Goal: Transaction & Acquisition: Purchase product/service

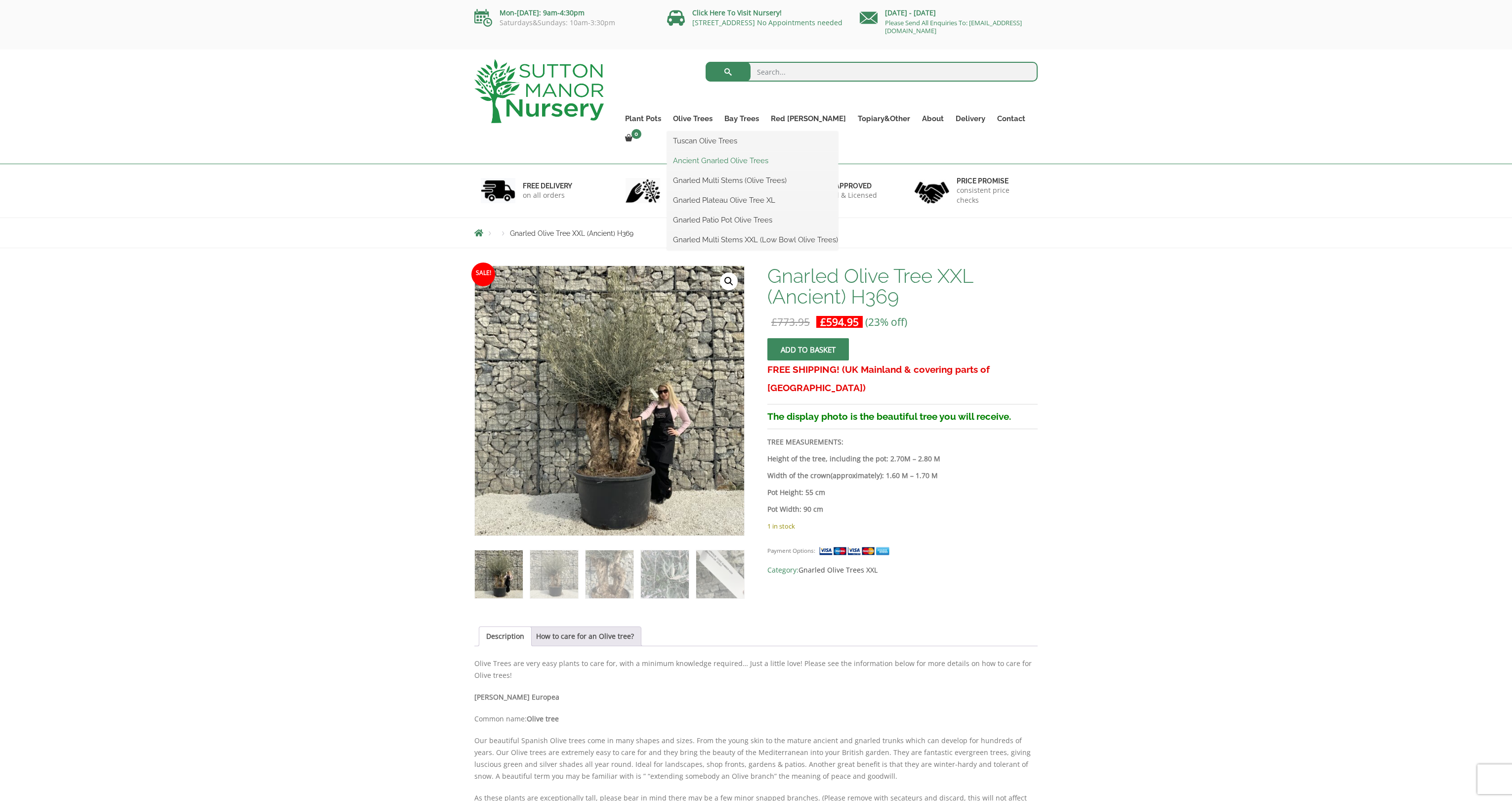
click at [739, 160] on link "Ancient Gnarled Olive Trees" at bounding box center [752, 160] width 171 height 15
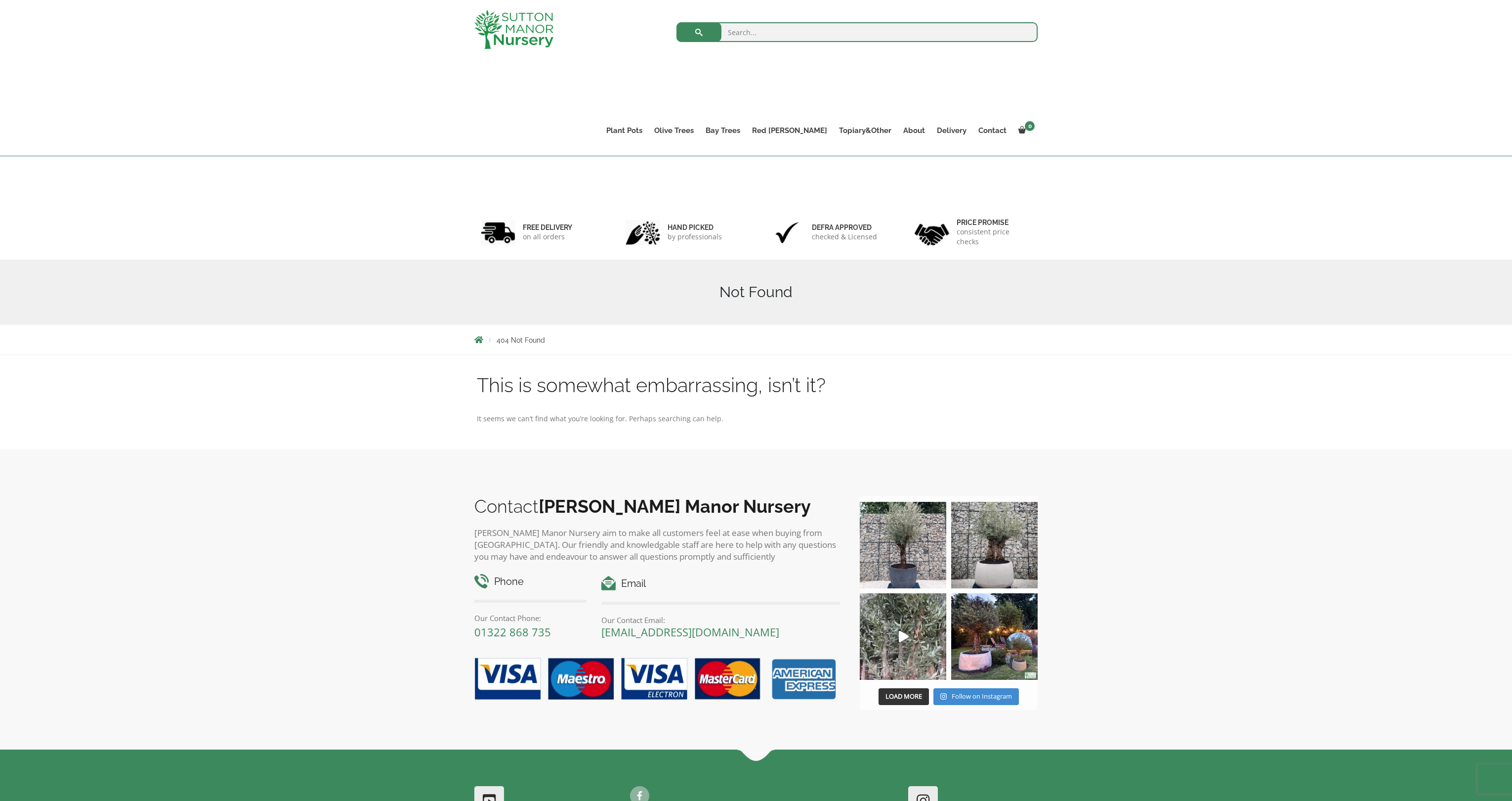
scroll to position [118, 0]
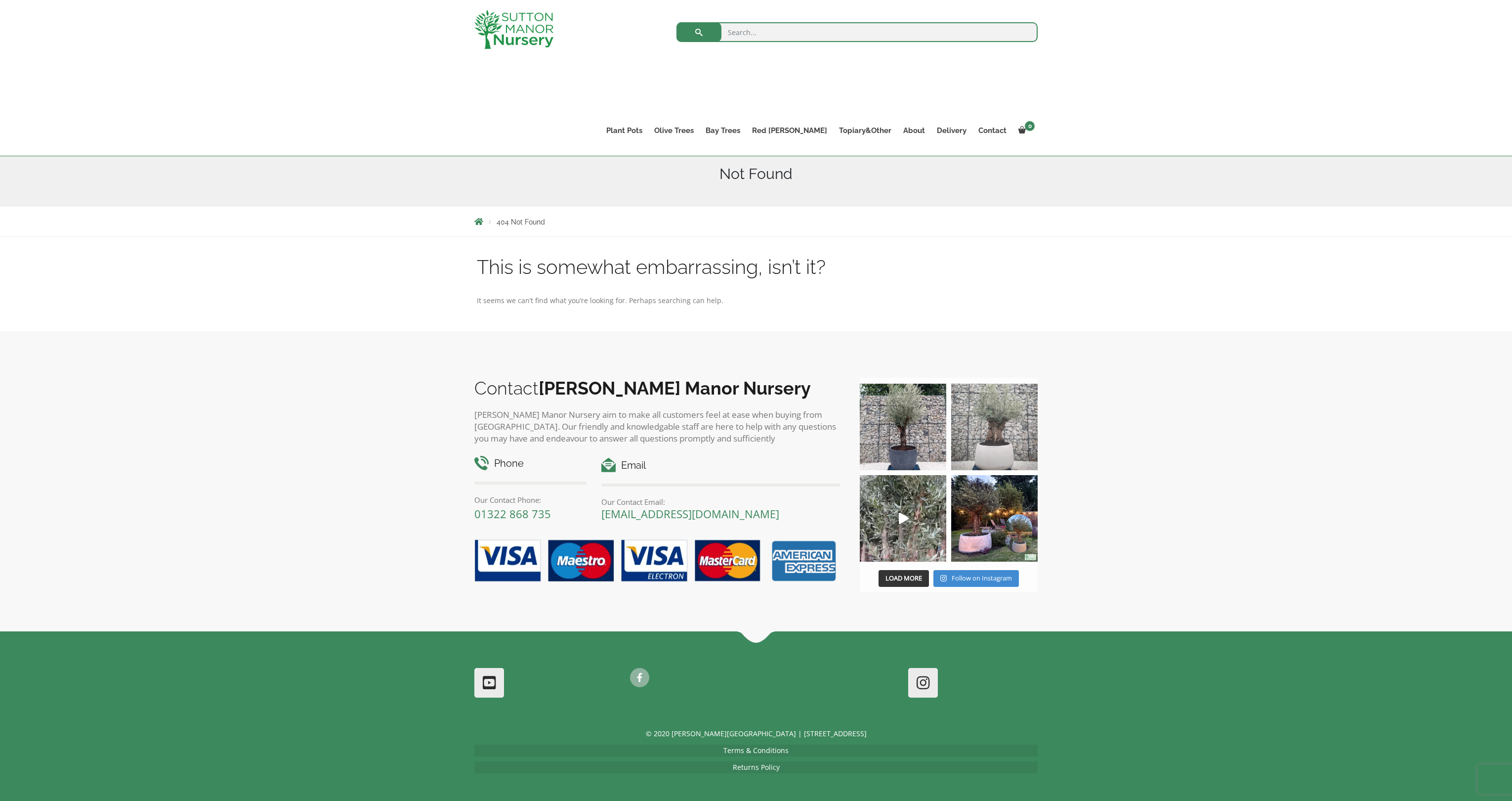
click at [999, 426] on img at bounding box center [994, 426] width 86 height 86
click at [792, 18] on div "Search for:" at bounding box center [814, 64] width 448 height 109
click at [789, 24] on input "search" at bounding box center [856, 32] width 361 height 20
type input "j447"
click at [676, 22] on button "submit" at bounding box center [698, 32] width 45 height 20
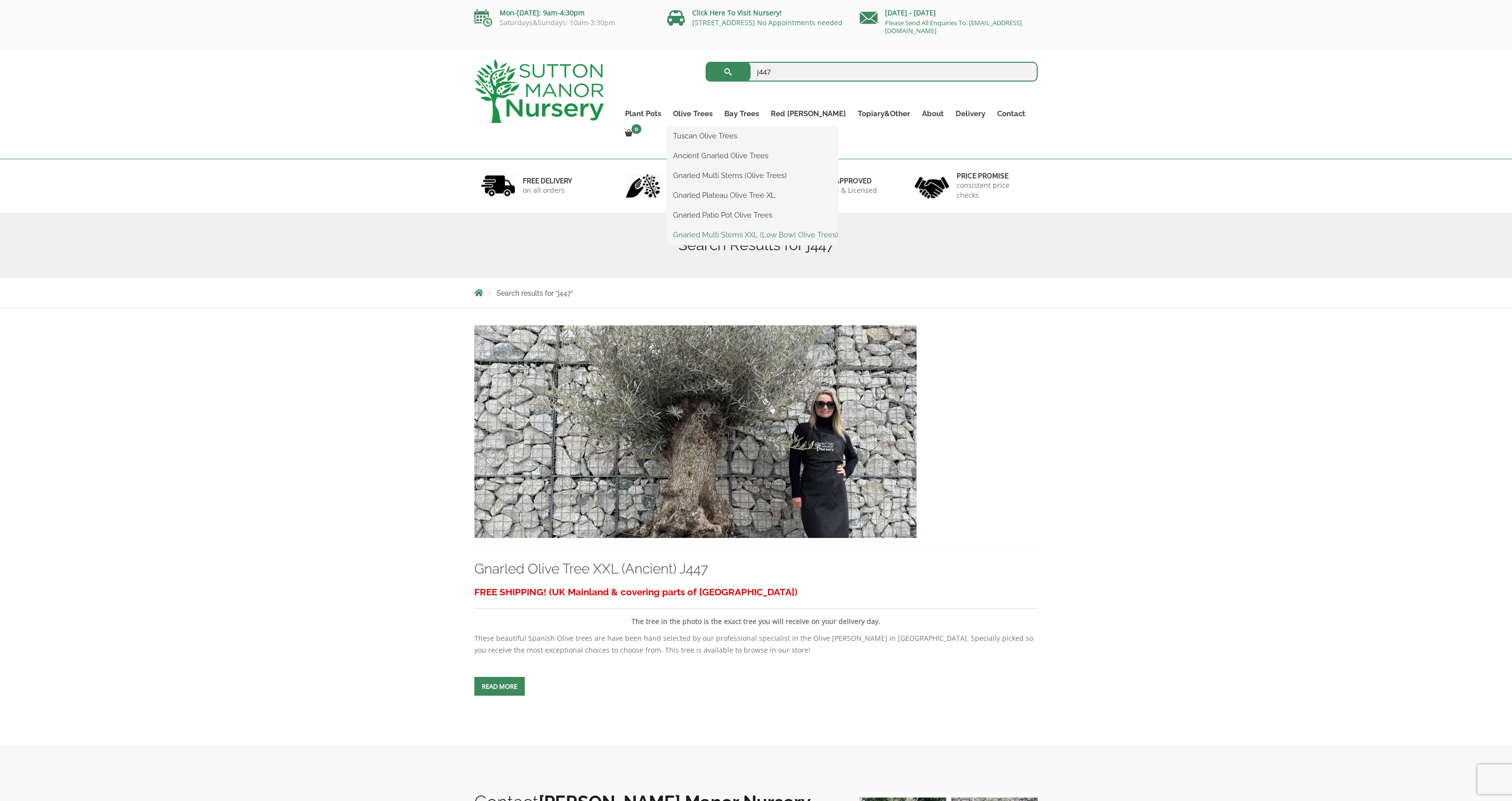
click at [737, 236] on link "Gnarled Multi Stems XXL (Low Bowl Olive Trees)" at bounding box center [752, 234] width 171 height 15
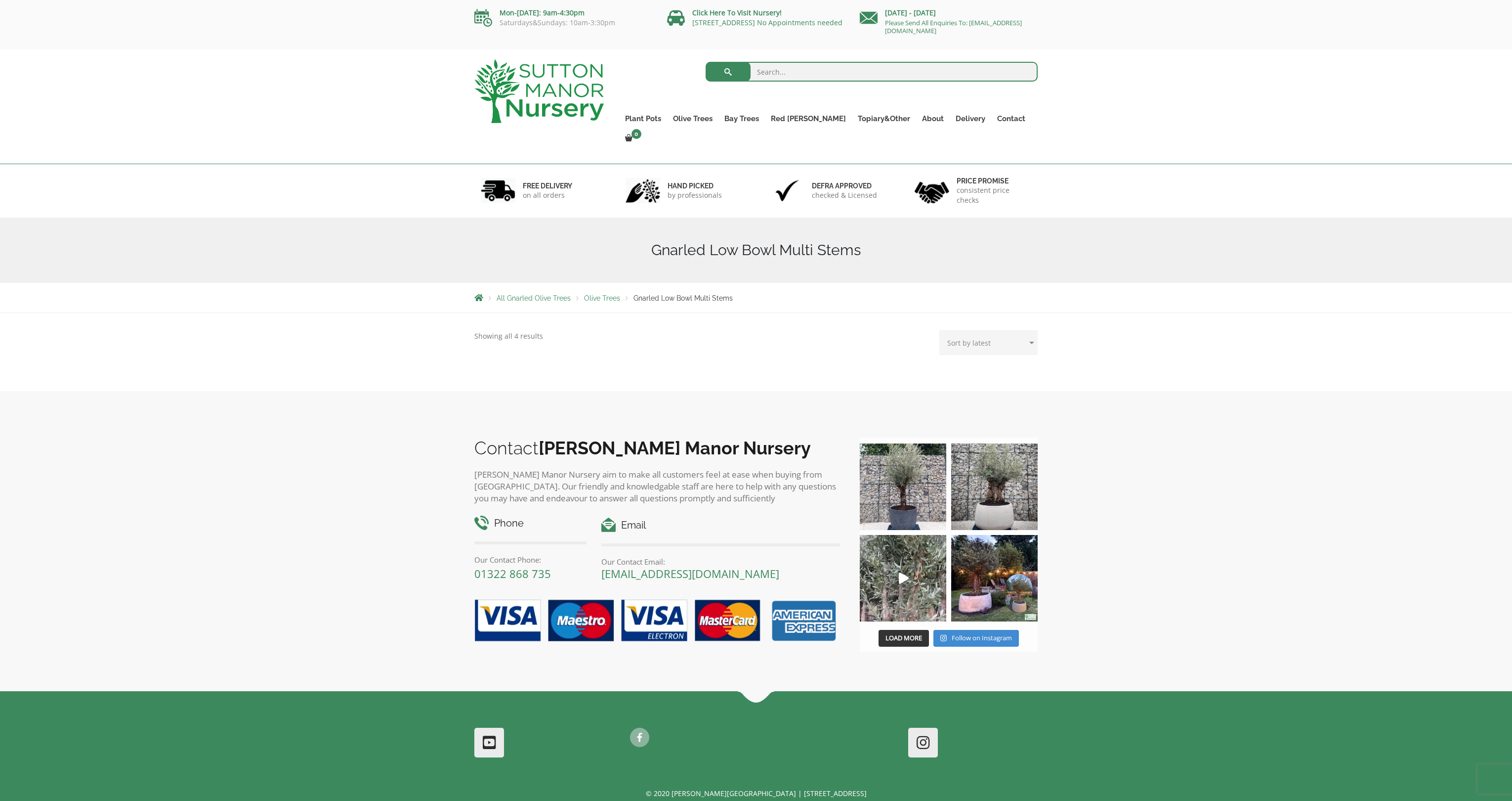
select select "price"
click at [942, 330] on select "Sort by popularity Sort by latest Sort by price: low to high Sort by price: hig…" at bounding box center [988, 342] width 99 height 25
click at [724, 227] on link "Gnarled Patio Pot Olive Trees" at bounding box center [752, 220] width 171 height 15
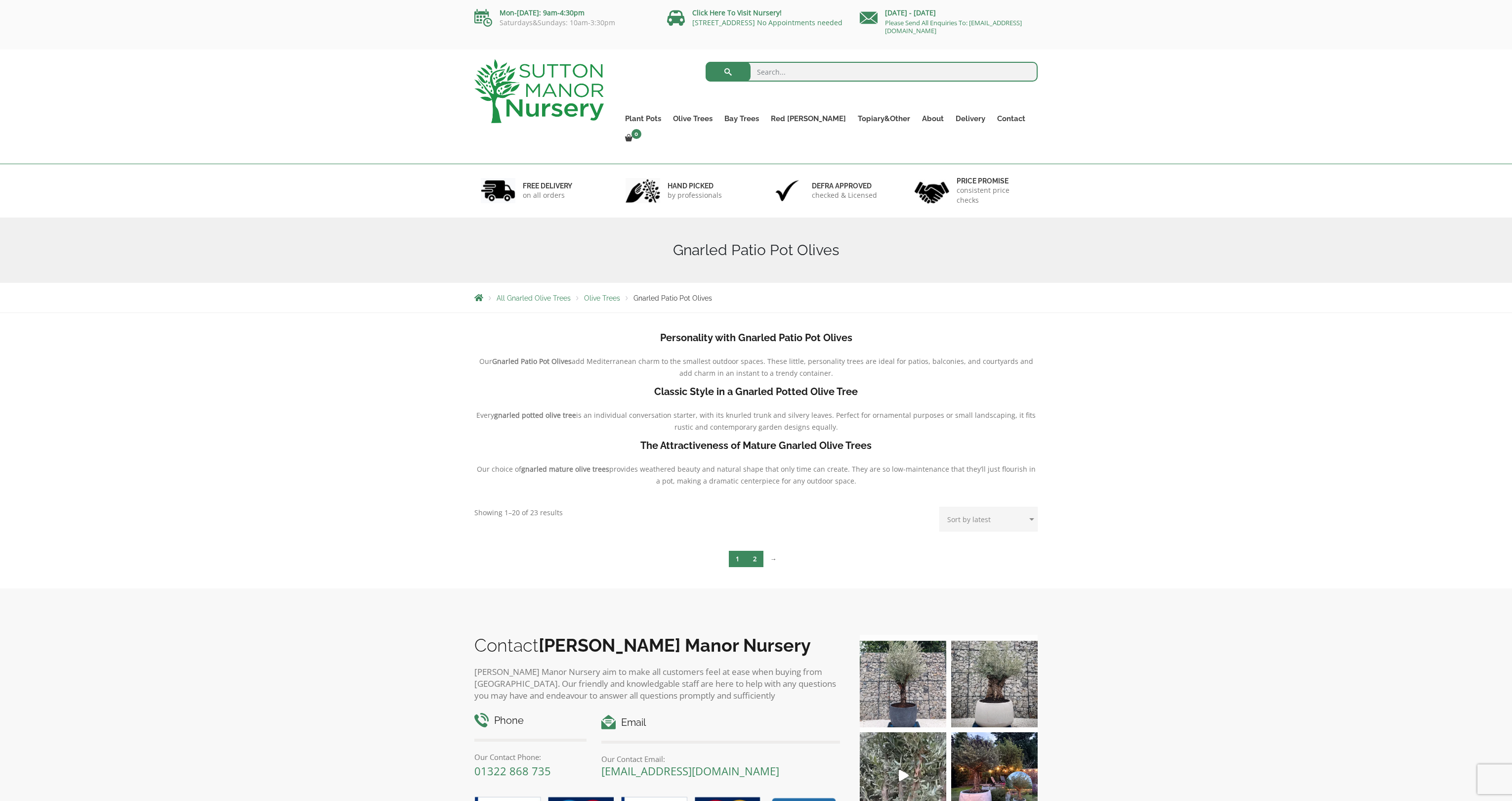
click at [757, 551] on link "2" at bounding box center [754, 559] width 17 height 16
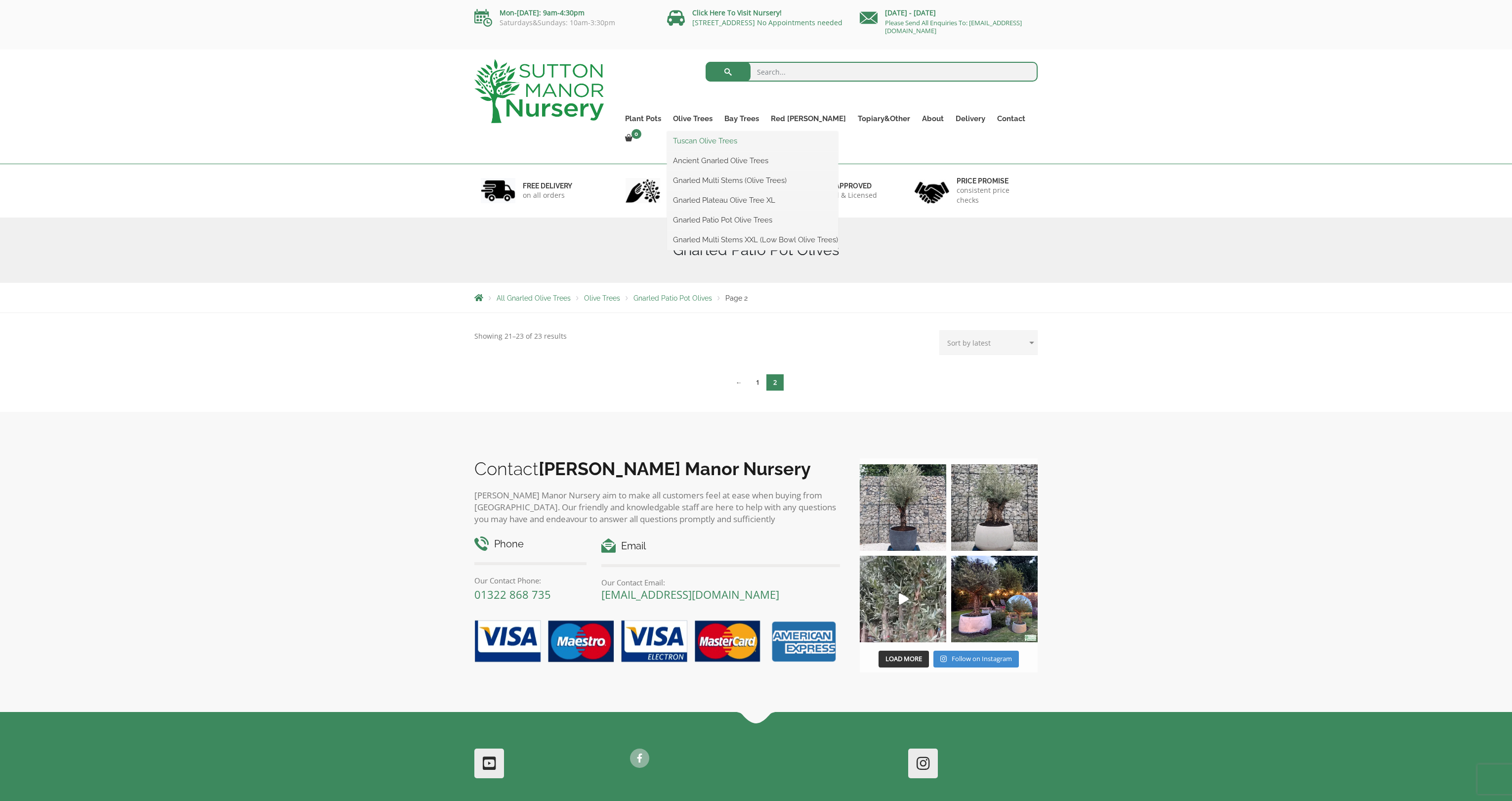
click at [730, 141] on link "Tuscan Olive Trees" at bounding box center [752, 140] width 171 height 15
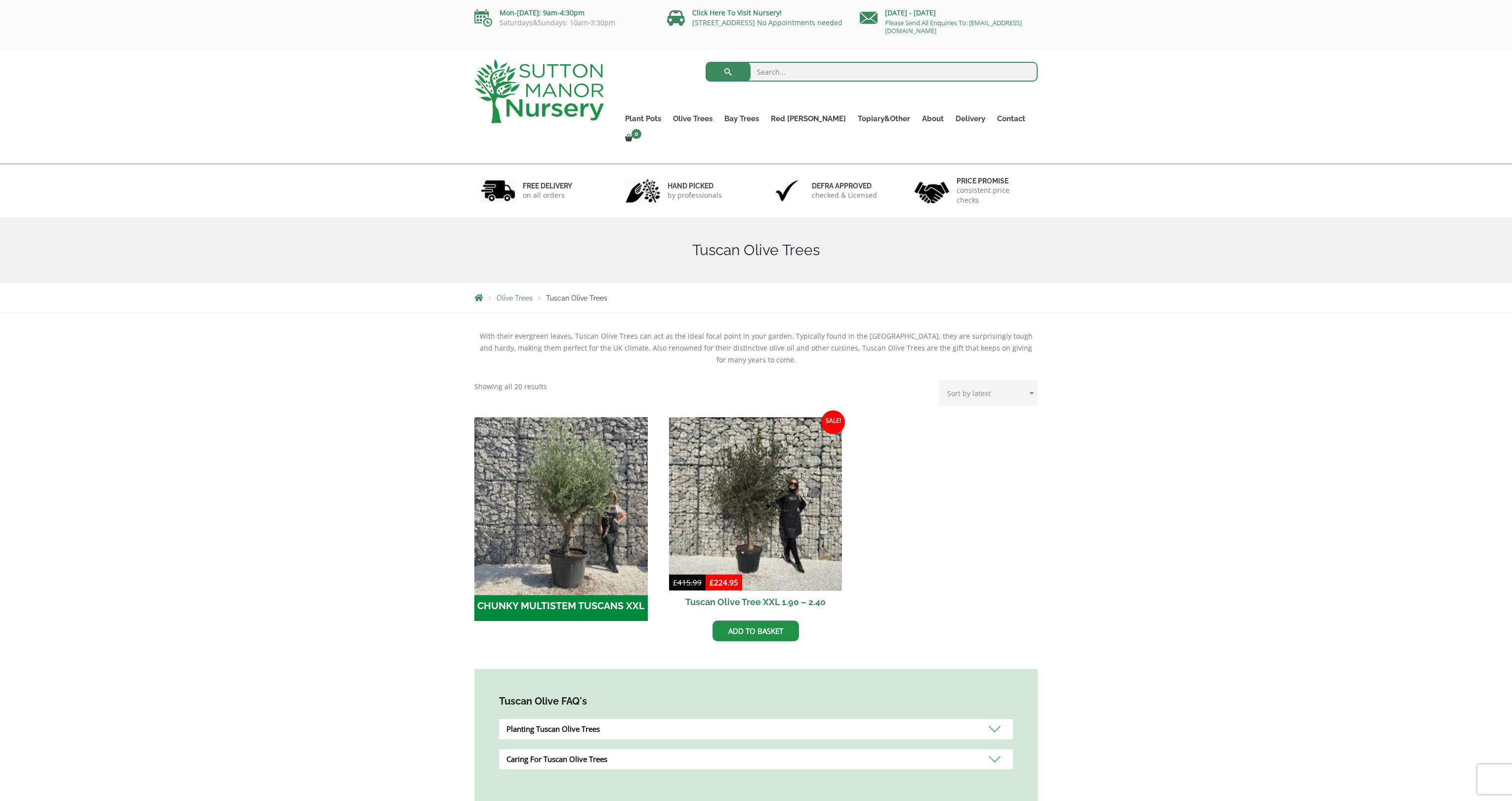
click at [573, 453] on img "Visit product category CHUNKY MULTISTEM TUSCANS XXL" at bounding box center [561, 504] width 182 height 182
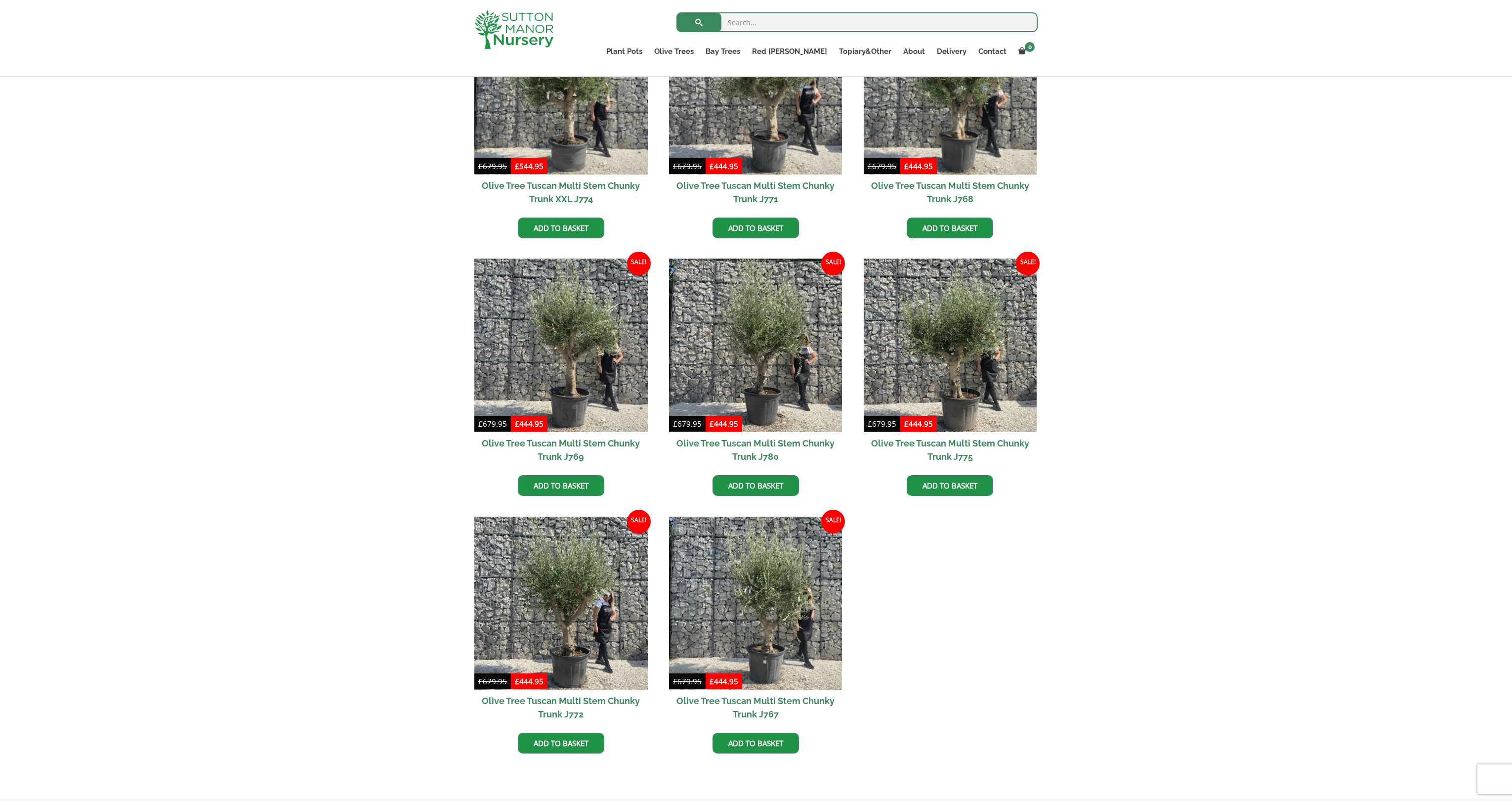
scroll to position [332, 0]
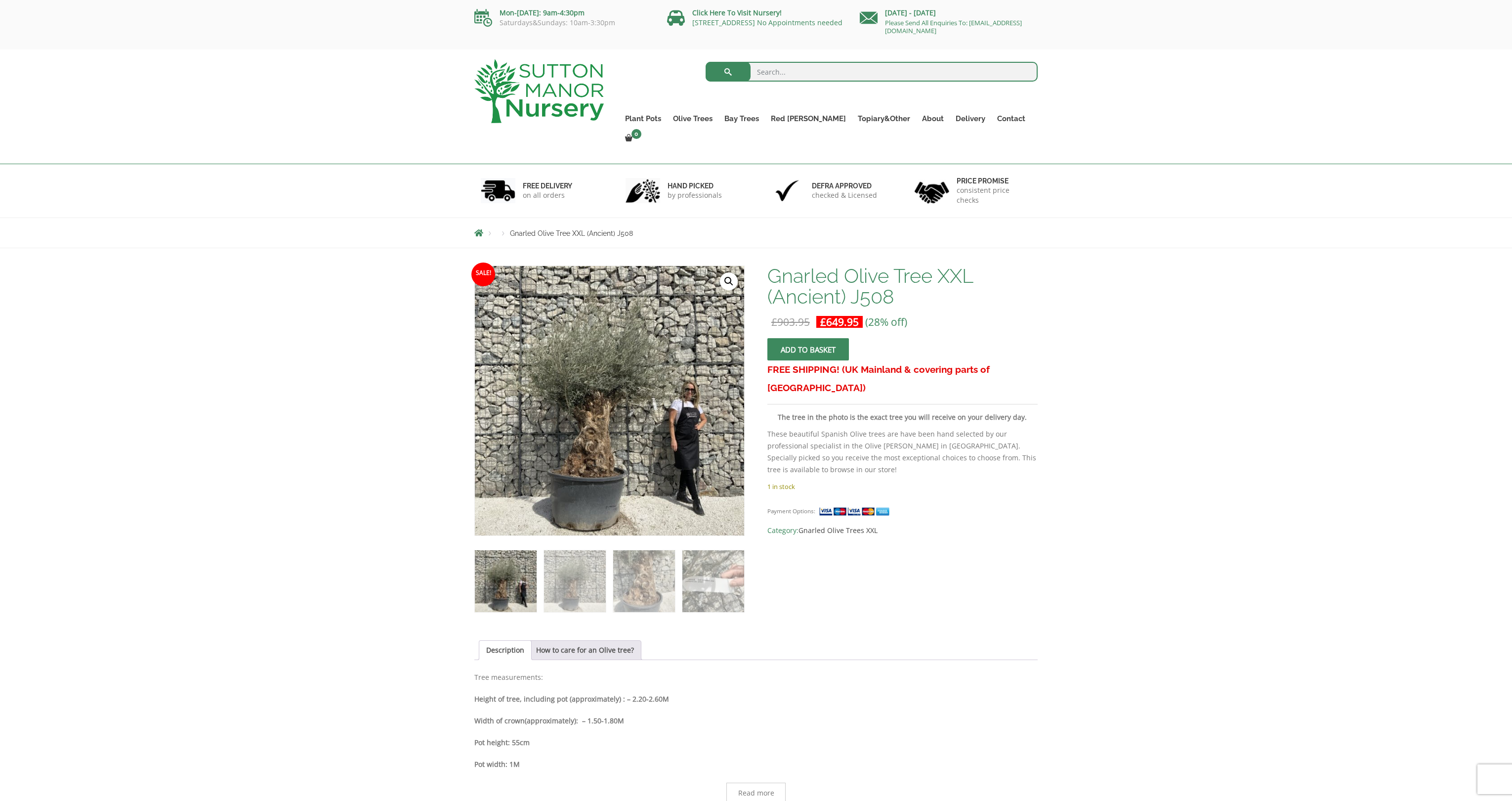
click at [785, 74] on input "search" at bounding box center [872, 72] width 333 height 20
type input "j447"
click at [706, 62] on button "submit" at bounding box center [728, 72] width 45 height 20
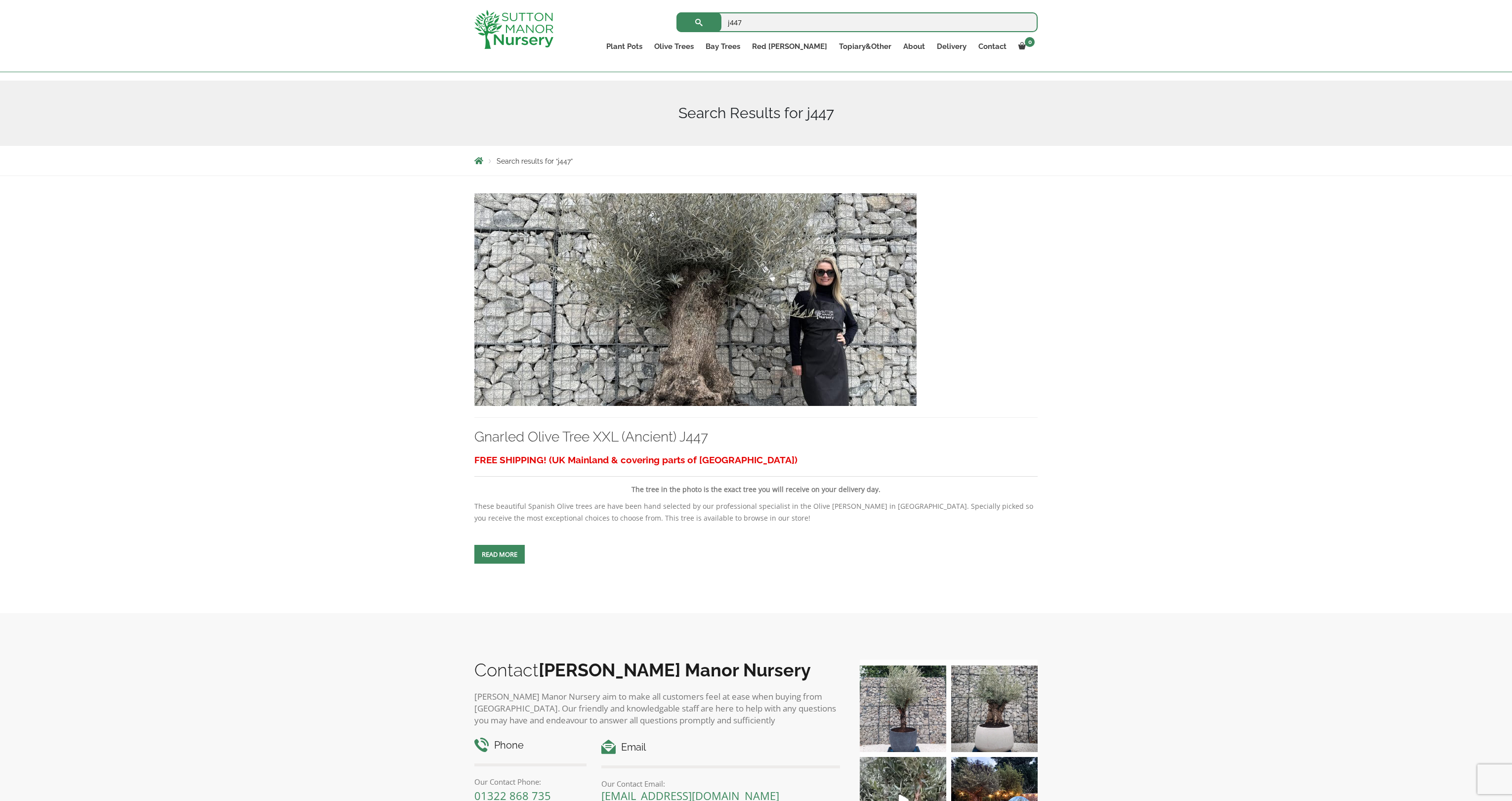
scroll to position [332, 0]
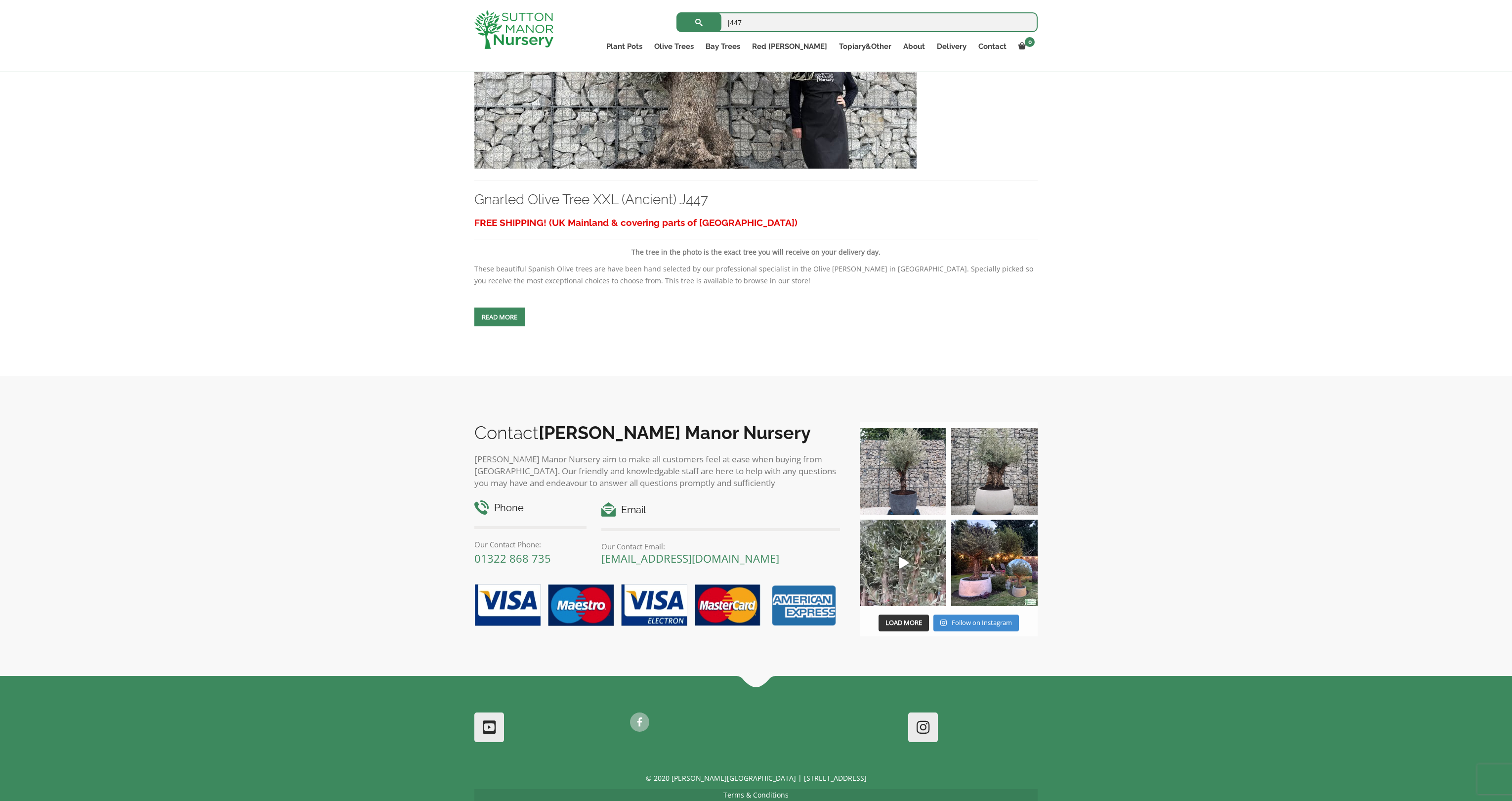
click at [500, 317] on span at bounding box center [500, 317] width 0 height 0
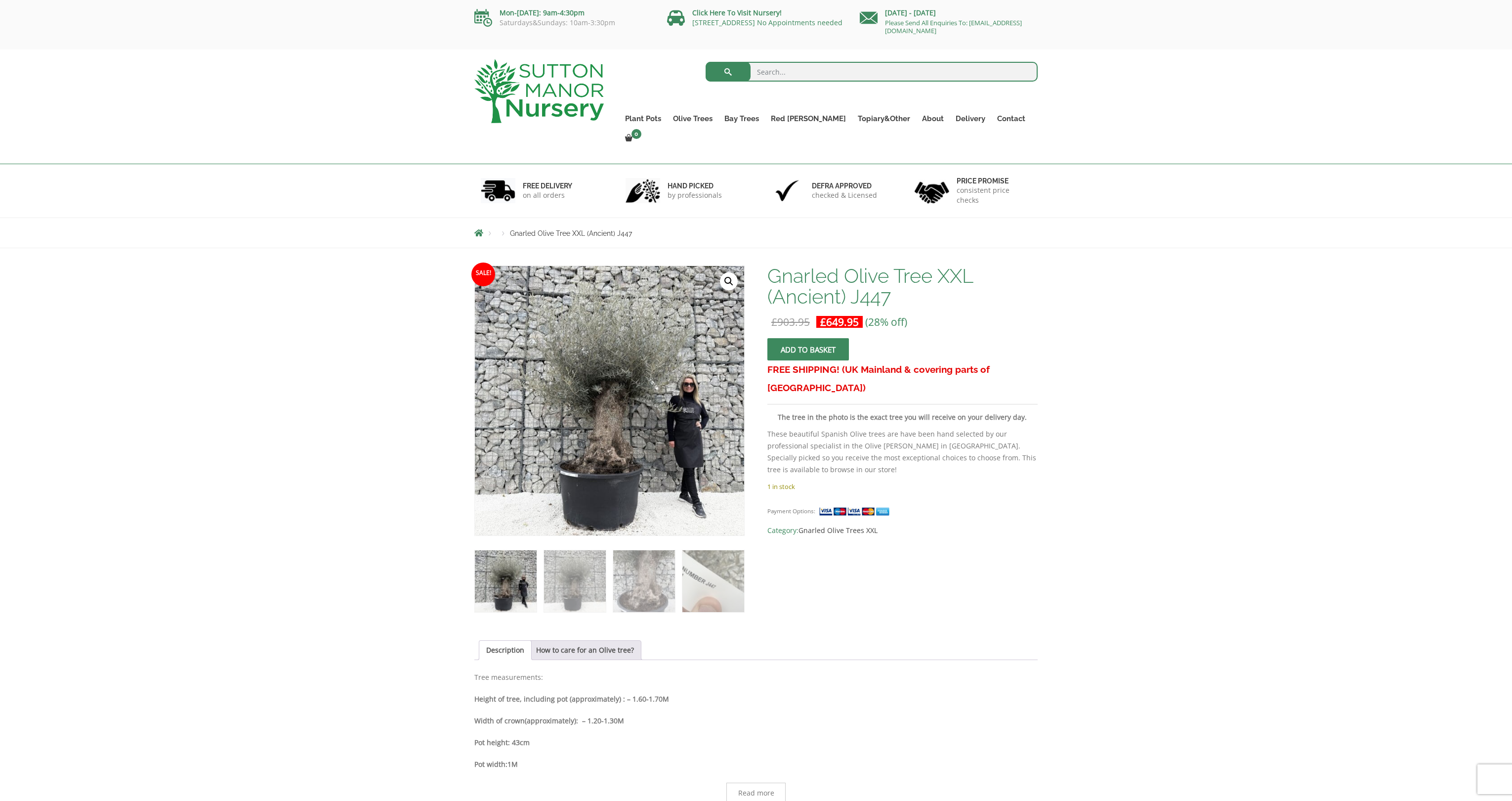
click at [797, 339] on button "Add to basket" at bounding box center [808, 349] width 82 height 22
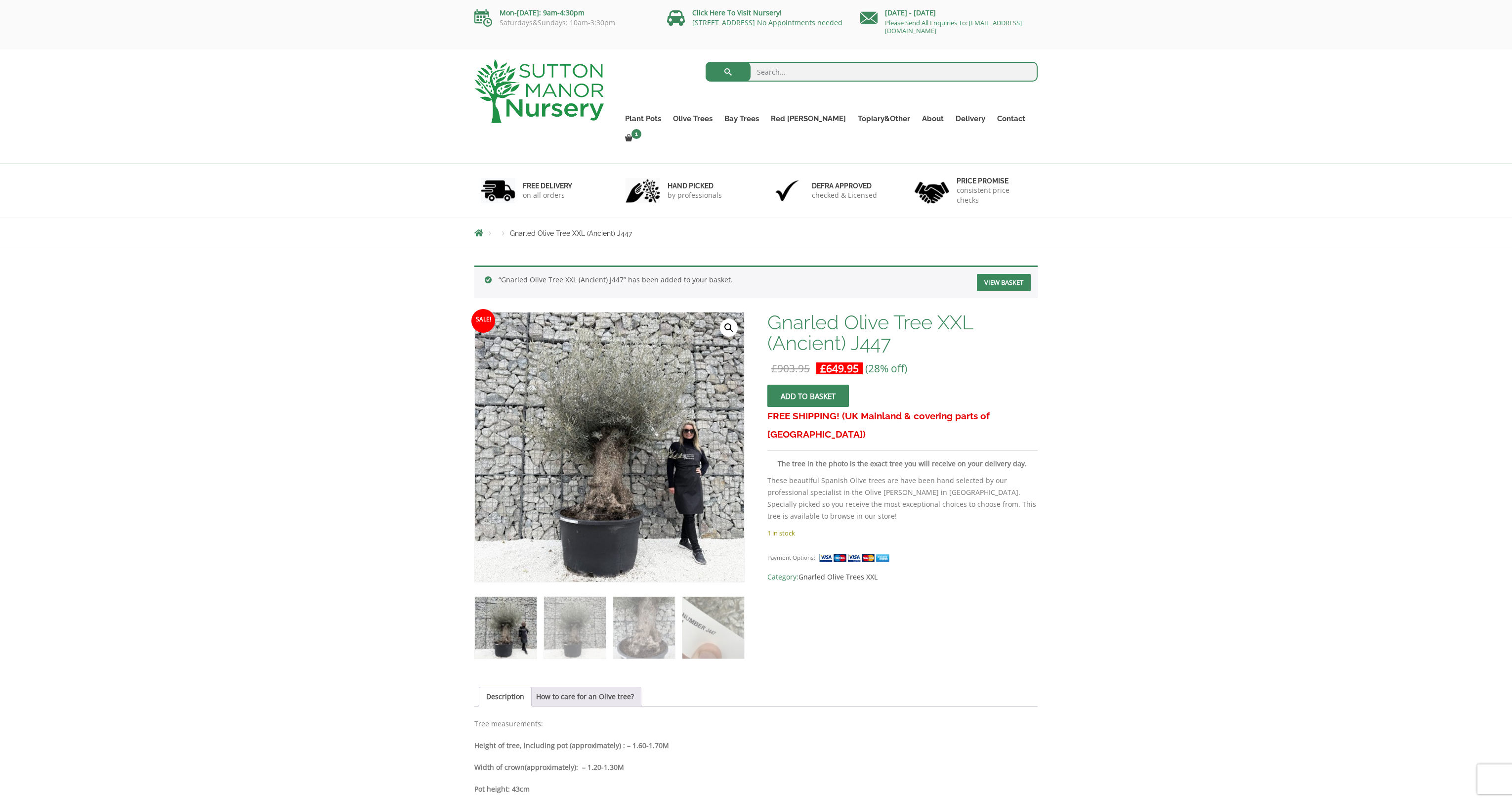
click at [1016, 274] on link "View basket" at bounding box center [1004, 282] width 54 height 17
